Goal: Information Seeking & Learning: Check status

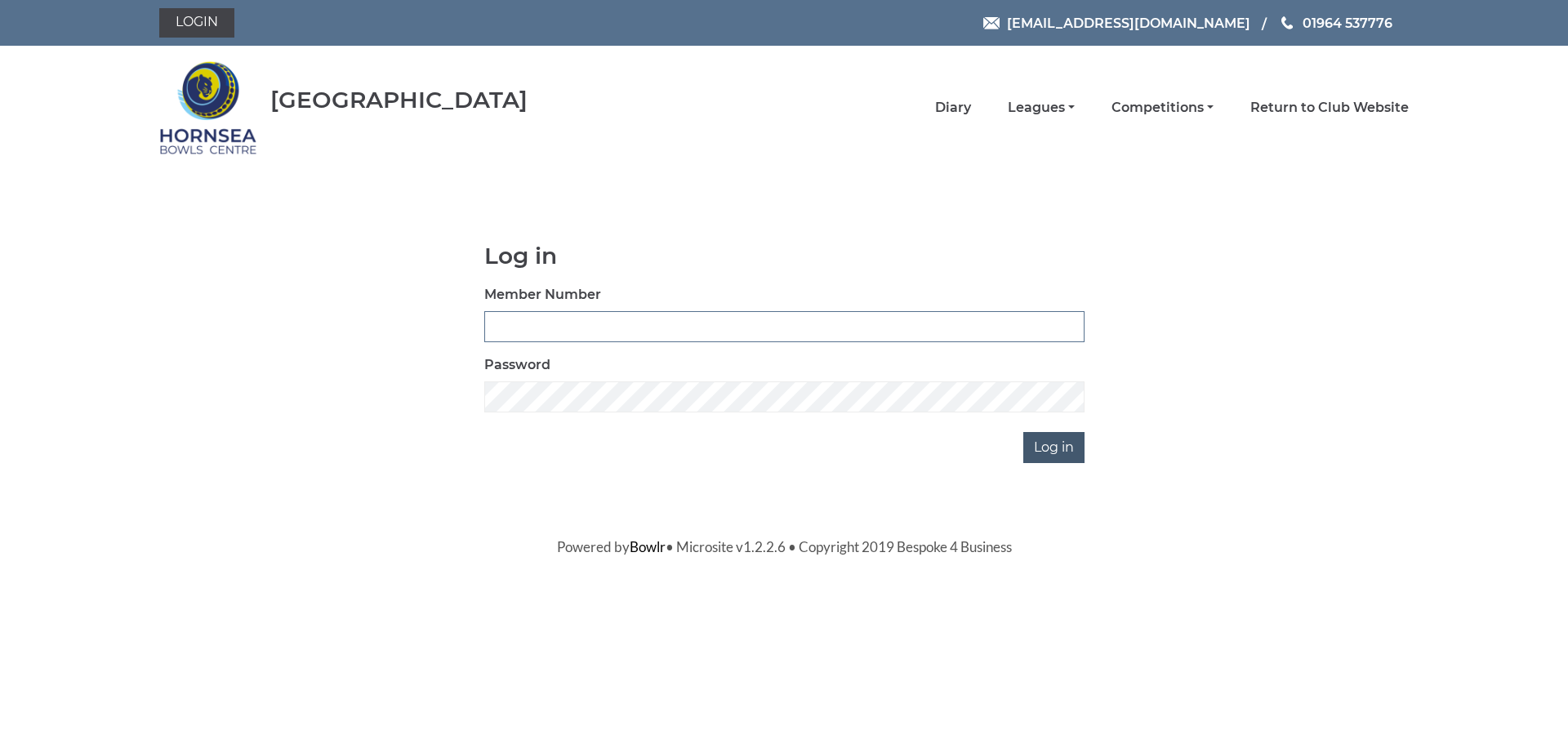
type input "0320"
click at [1055, 447] on input "Log in" at bounding box center [1053, 447] width 61 height 31
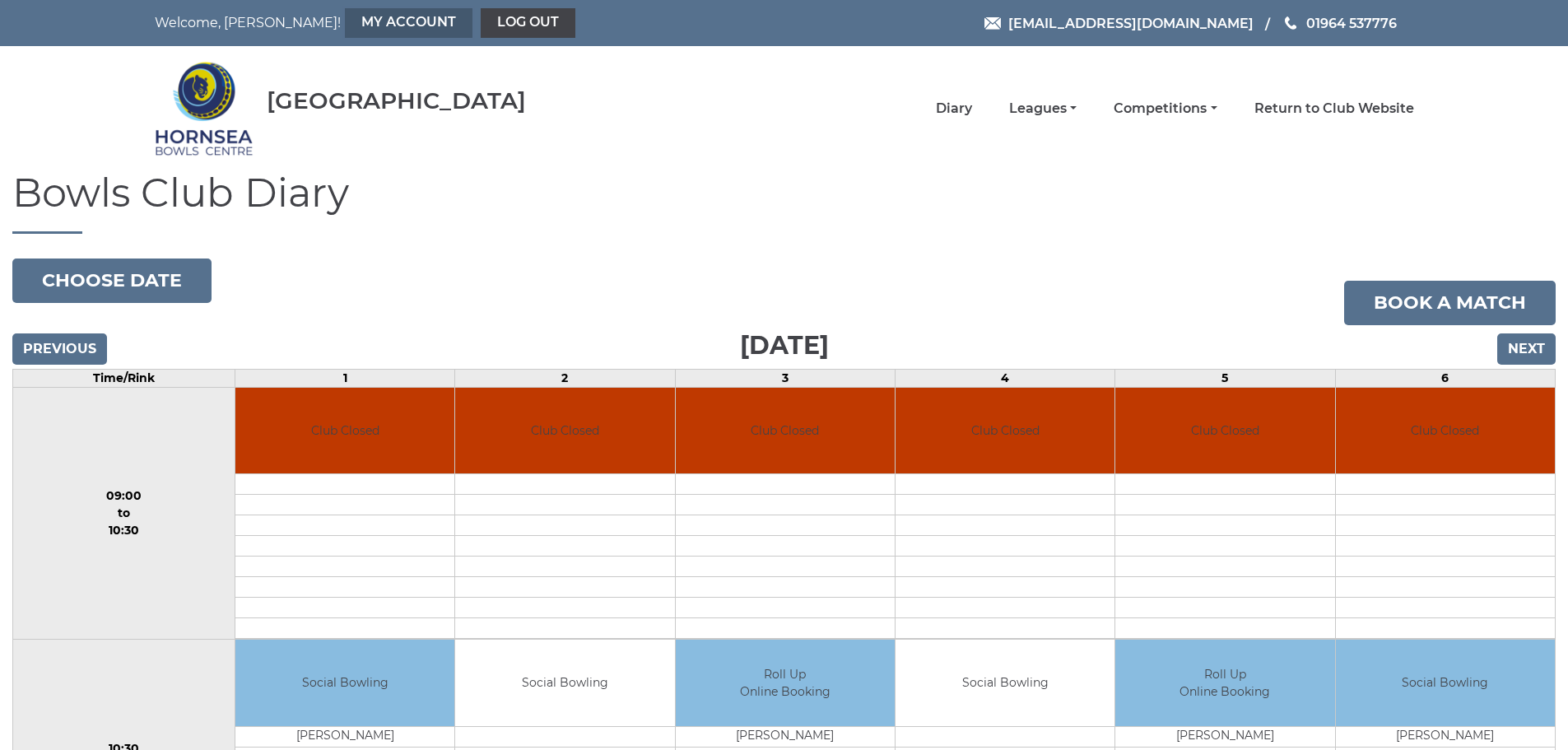
click at [345, 18] on link "My Account" at bounding box center [408, 22] width 127 height 30
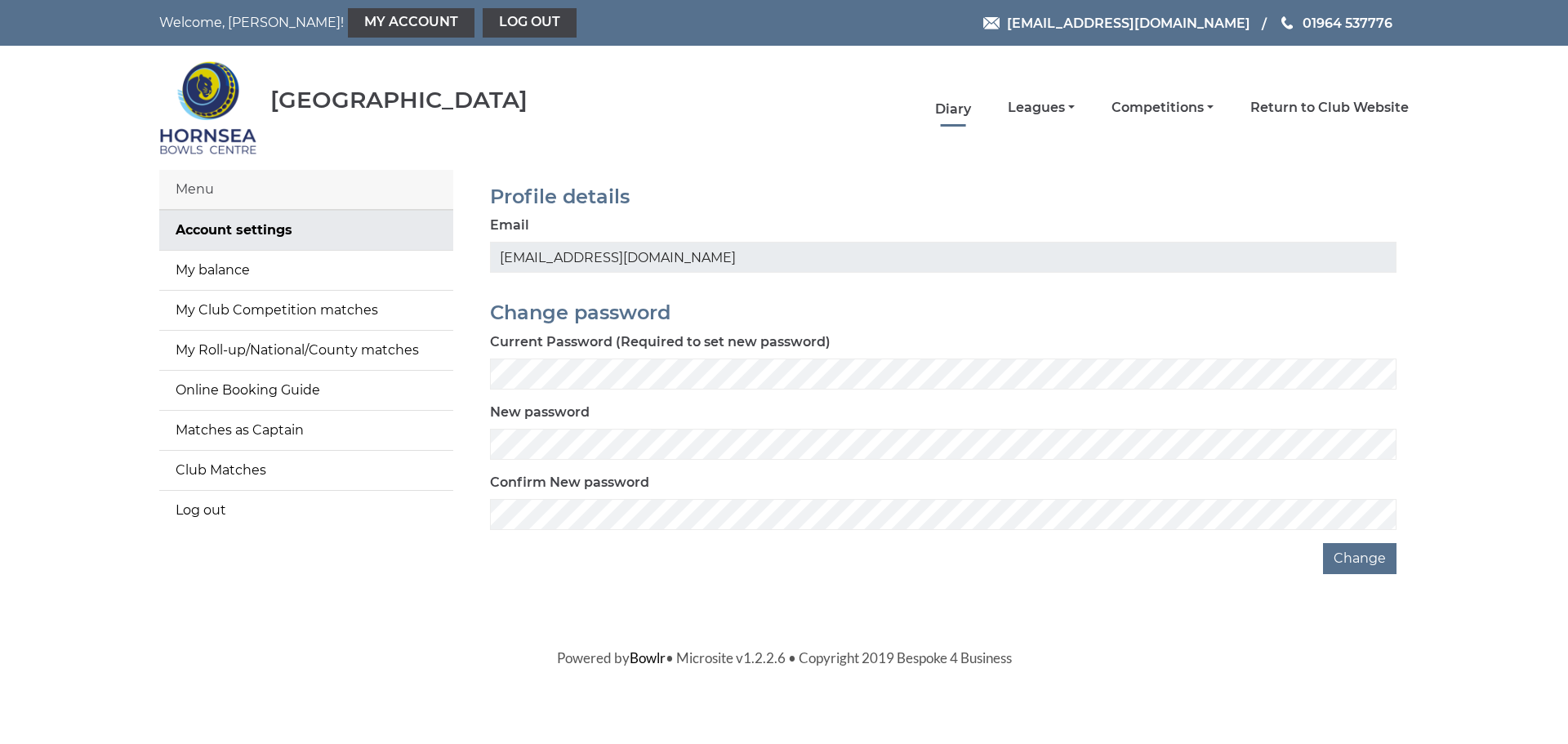
click at [956, 105] on link "Diary" at bounding box center [953, 109] width 36 height 18
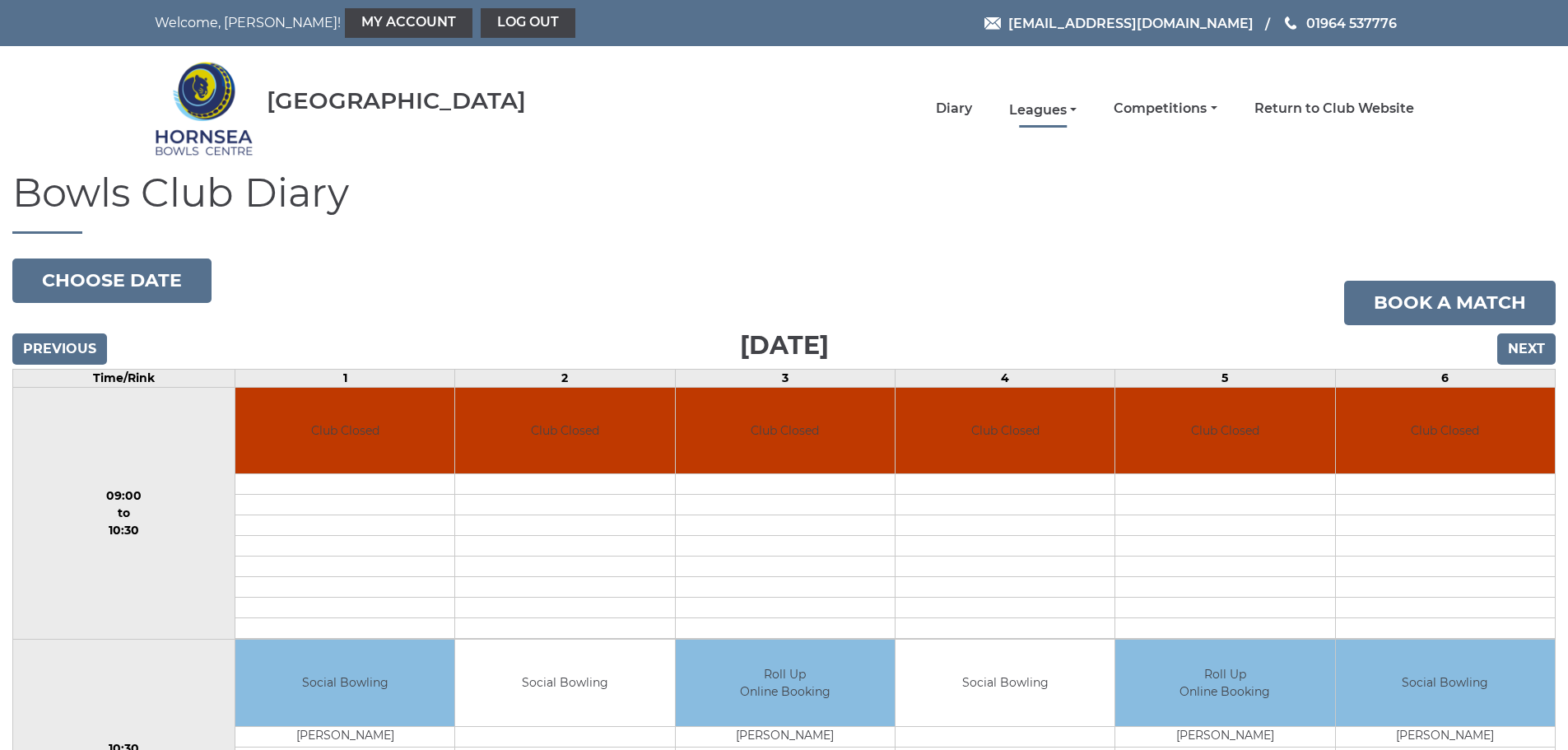
click at [1038, 110] on link "Leagues" at bounding box center [1042, 110] width 67 height 18
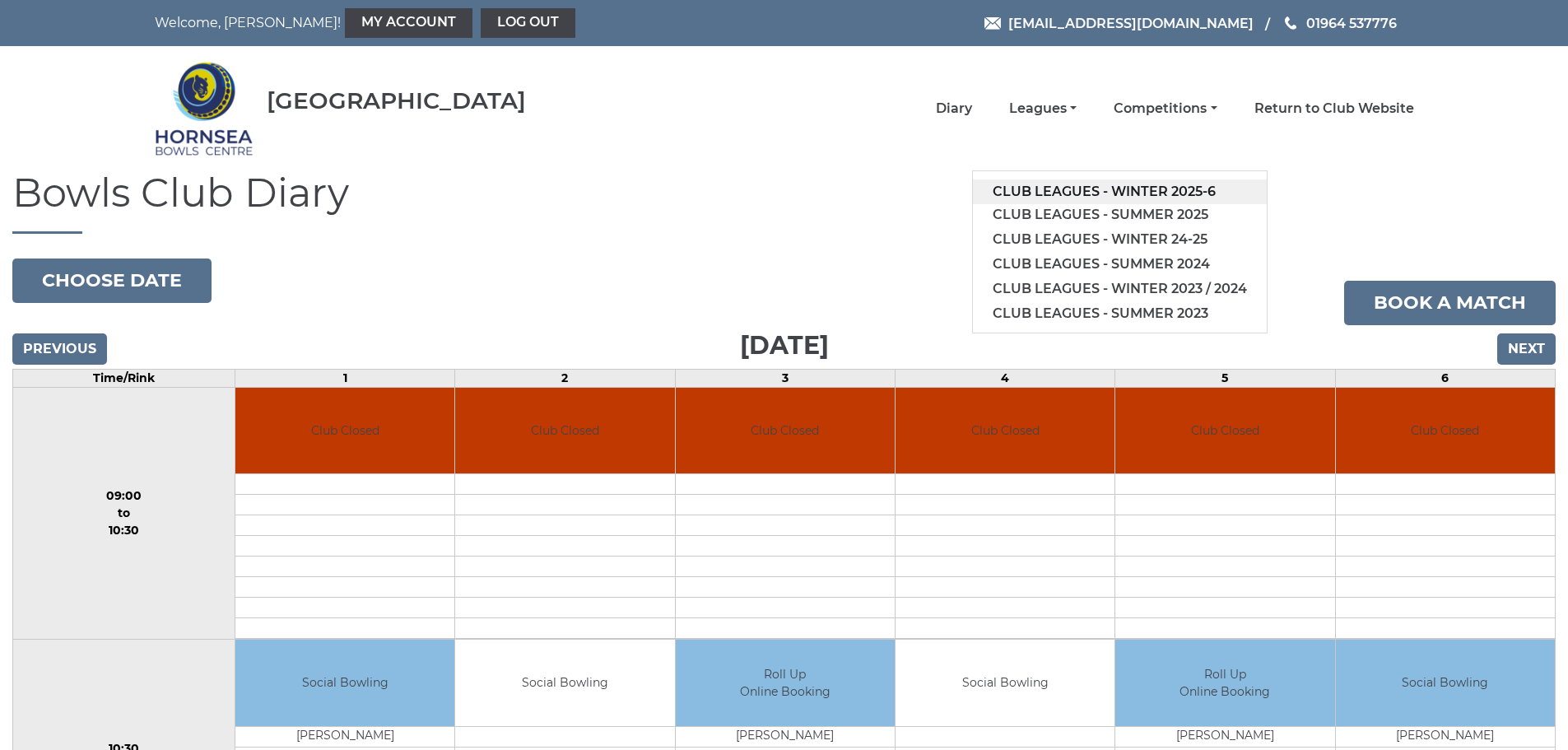
click at [1138, 186] on link "Club leagues - Winter 2025-6" at bounding box center [1119, 192] width 293 height 25
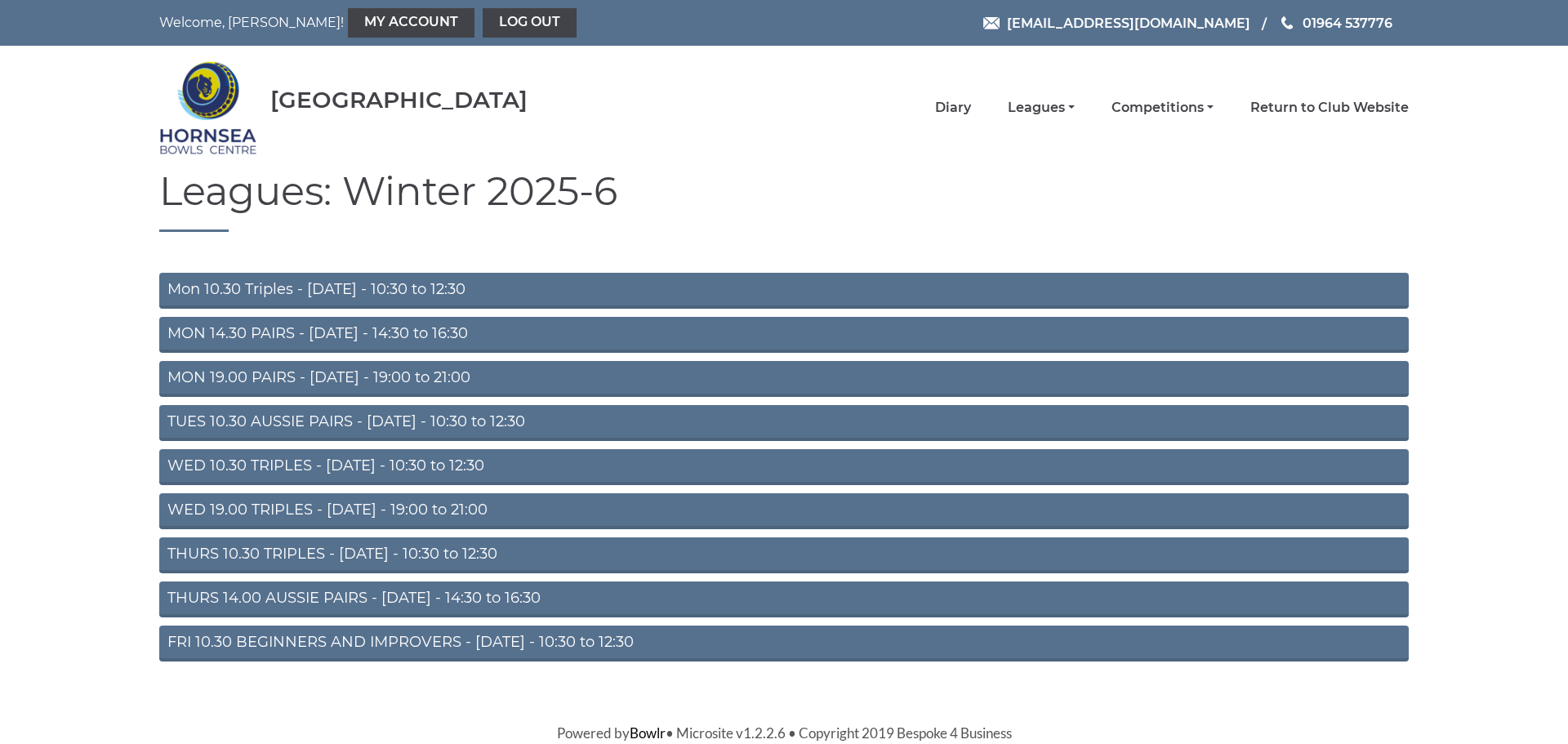
click at [325, 372] on link "MON 19.00 PAIRS - Monday - 19:00 to 21:00" at bounding box center [784, 378] width 1249 height 36
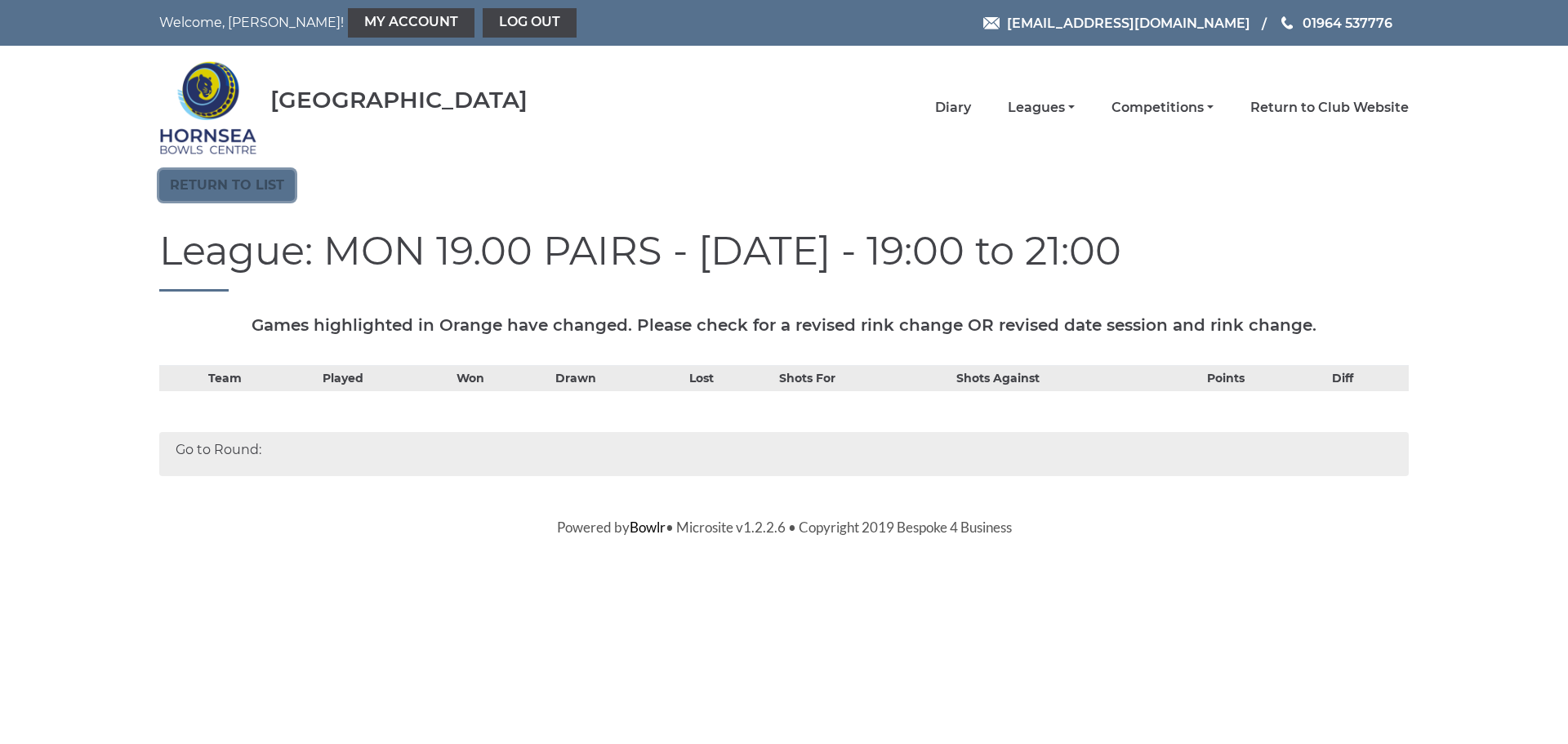
click at [213, 182] on link "Return to list" at bounding box center [227, 185] width 135 height 31
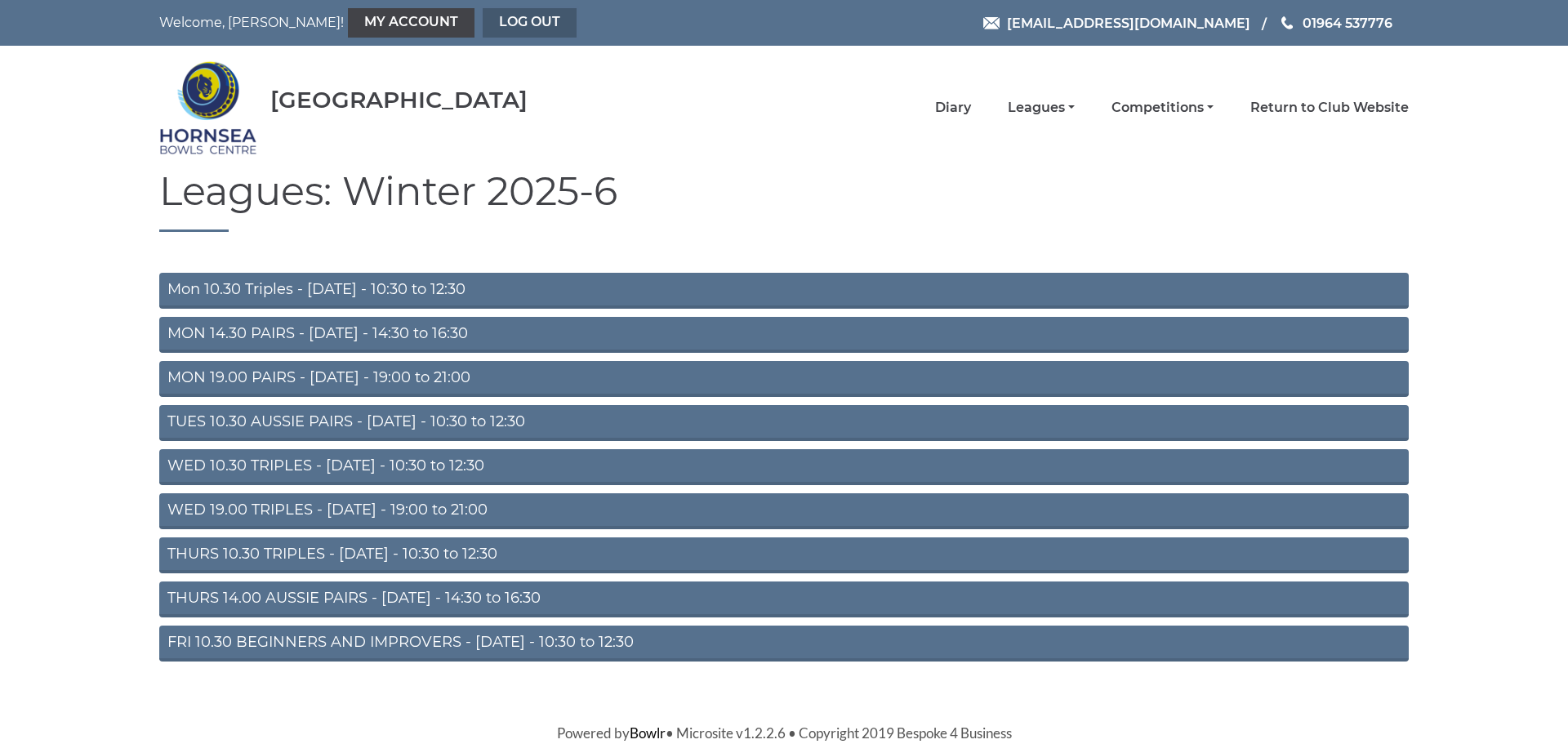
click at [483, 15] on link "Log out" at bounding box center [529, 22] width 93 height 29
